Goal: Task Accomplishment & Management: Manage account settings

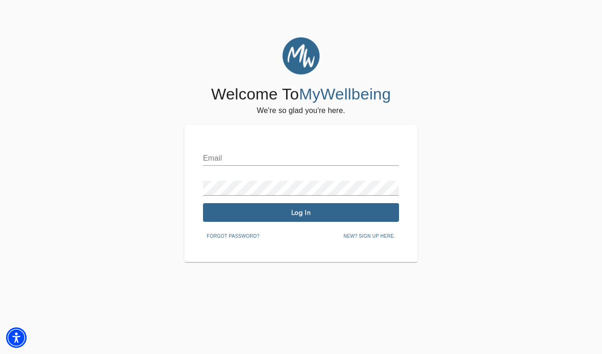
click at [225, 151] on input "text" at bounding box center [301, 158] width 196 height 15
type input "[EMAIL_ADDRESS][DOMAIN_NAME]"
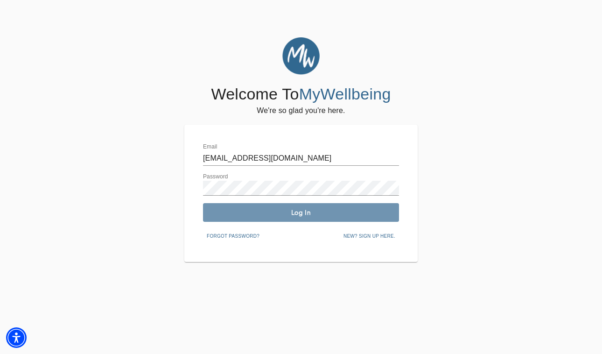
click at [310, 216] on span "Log In" at bounding box center [301, 212] width 189 height 9
